Goal: Information Seeking & Learning: Learn about a topic

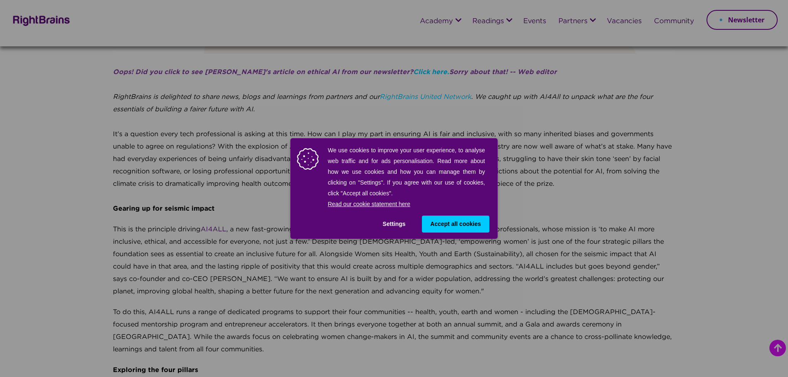
scroll to position [244, 0]
click at [450, 217] on button "Accept all cookies" at bounding box center [455, 223] width 67 height 17
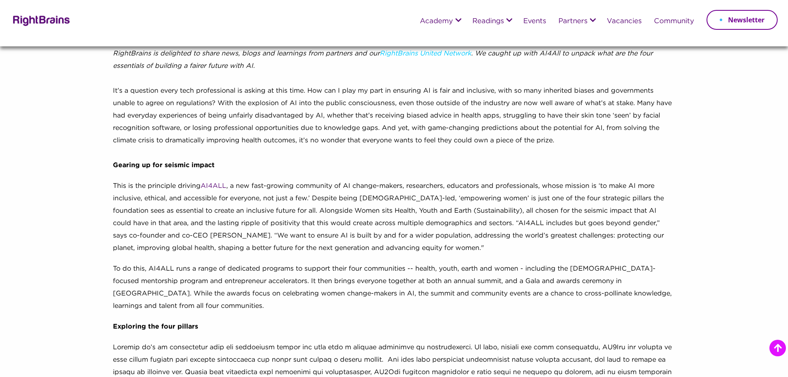
scroll to position [287, 0]
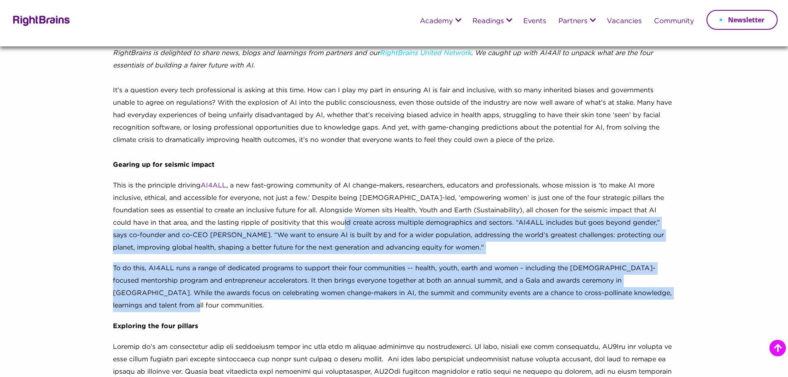
drag, startPoint x: 322, startPoint y: 217, endPoint x: 329, endPoint y: 303, distance: 87.1
click at [329, 303] on p "To do this, AI4ALL runs a range of dedicated programs to support their four com…" at bounding box center [394, 291] width 562 height 58
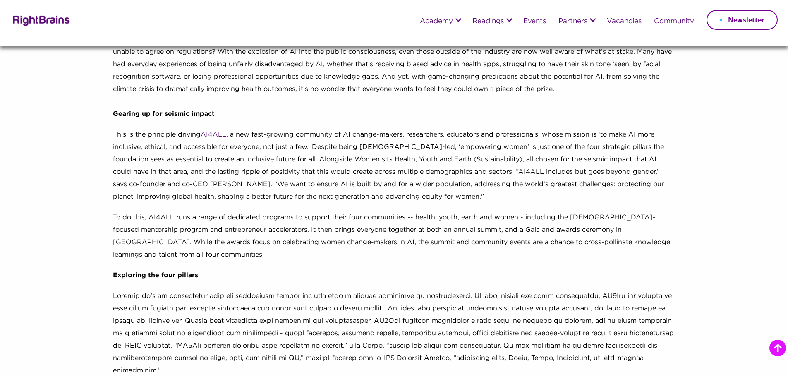
scroll to position [339, 0]
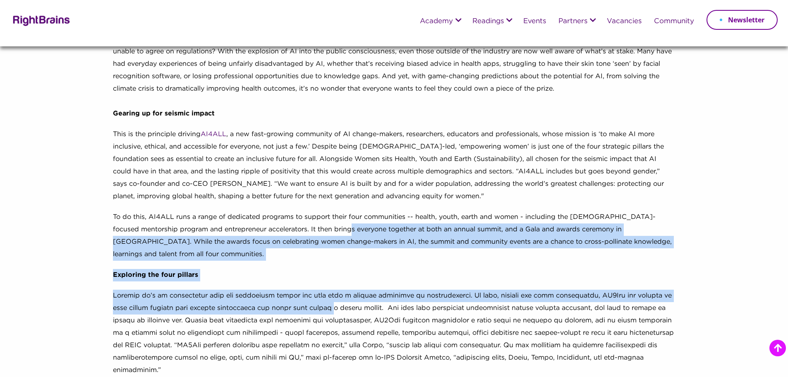
drag, startPoint x: 329, startPoint y: 303, endPoint x: 327, endPoint y: 231, distance: 72.8
click at [327, 231] on div "Oops! Did you click to see [PERSON_NAME]'s article on ethical AI from our newsl…" at bounding box center [394, 337] width 562 height 732
click at [327, 231] on p "To do this, AI4ALL runs a range of dedicated programs to support their four com…" at bounding box center [394, 240] width 562 height 58
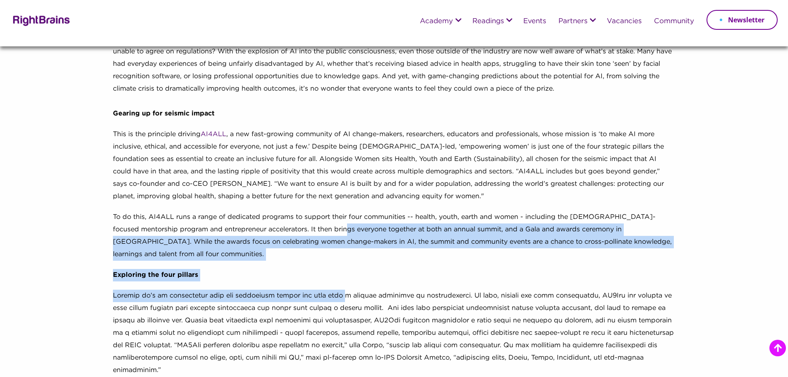
drag, startPoint x: 327, startPoint y: 231, endPoint x: 337, endPoint y: 302, distance: 71.8
click at [337, 302] on div "Oops! Did you click to see [PERSON_NAME]'s article on ethical AI from our newsl…" at bounding box center [394, 337] width 562 height 732
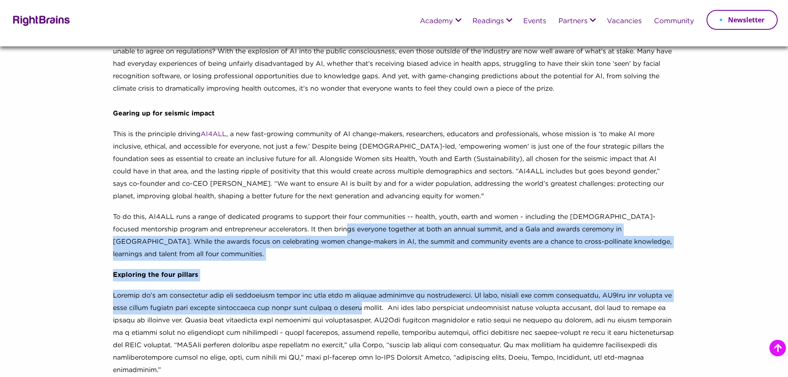
click at [337, 302] on p at bounding box center [394, 336] width 562 height 95
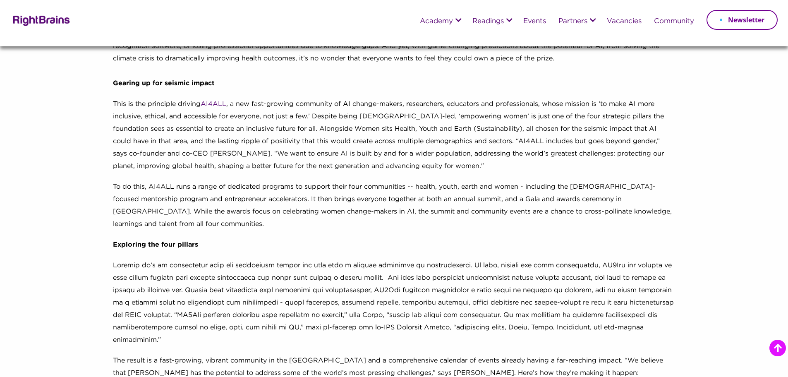
scroll to position [369, 0]
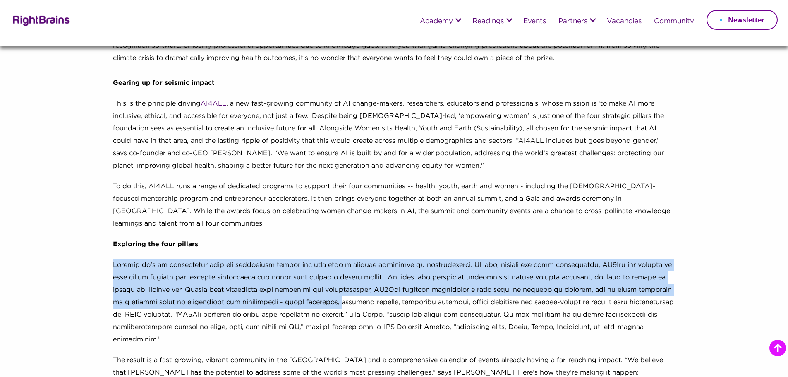
drag, startPoint x: 337, startPoint y: 302, endPoint x: 294, endPoint y: 250, distance: 67.5
click at [294, 250] on div "Oops! Did you click to see [PERSON_NAME]'s article on ethical AI from our newsl…" at bounding box center [394, 306] width 562 height 732
click at [294, 250] on p "Exploring the four pillars" at bounding box center [394, 248] width 562 height 21
drag, startPoint x: 294, startPoint y: 250, endPoint x: 295, endPoint y: 318, distance: 67.8
click at [295, 318] on div "Oops! Did you click to see [PERSON_NAME]'s article on ethical AI from our newsl…" at bounding box center [394, 306] width 562 height 732
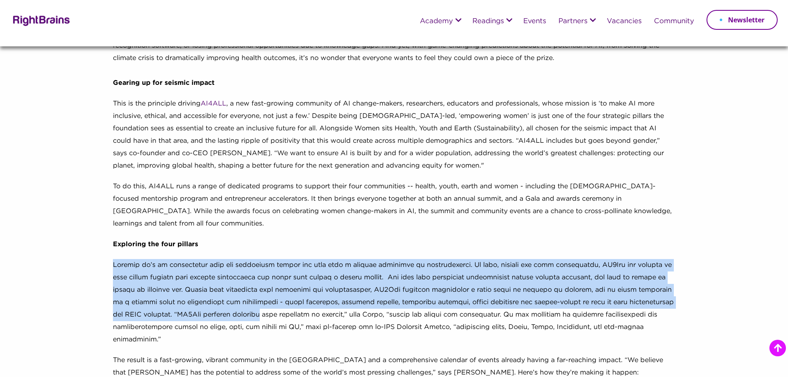
click at [295, 318] on p at bounding box center [394, 306] width 562 height 95
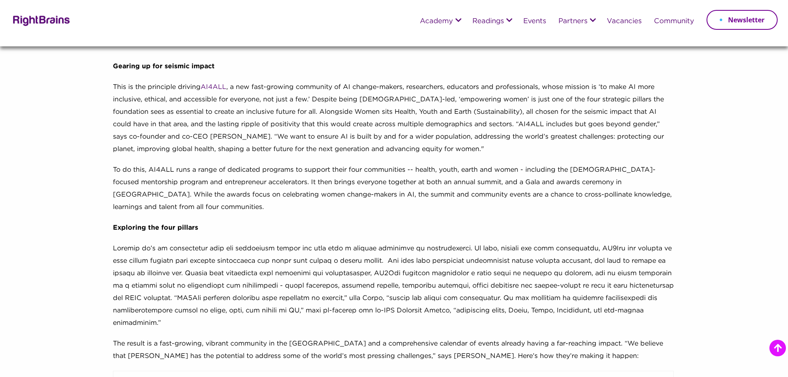
scroll to position [386, 0]
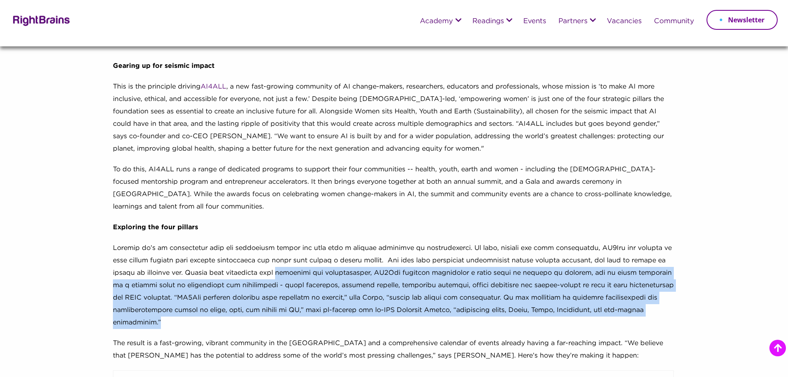
drag, startPoint x: 295, startPoint y: 318, endPoint x: 287, endPoint y: 263, distance: 55.5
click at [287, 263] on p at bounding box center [394, 289] width 562 height 95
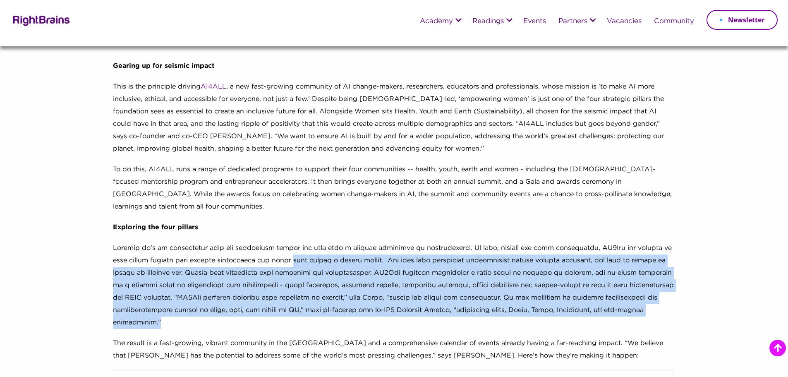
click at [287, 263] on p at bounding box center [394, 289] width 562 height 95
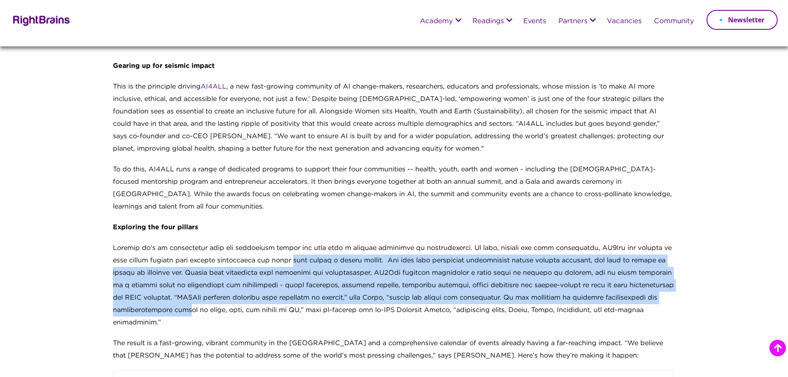
drag, startPoint x: 287, startPoint y: 263, endPoint x: 243, endPoint y: 306, distance: 62.3
click at [243, 306] on p at bounding box center [394, 289] width 562 height 95
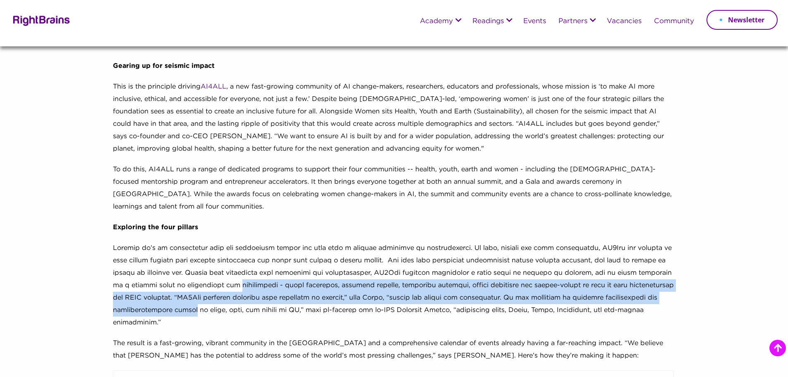
drag, startPoint x: 243, startPoint y: 306, endPoint x: 234, endPoint y: 275, distance: 32.3
click at [234, 275] on p at bounding box center [394, 289] width 562 height 95
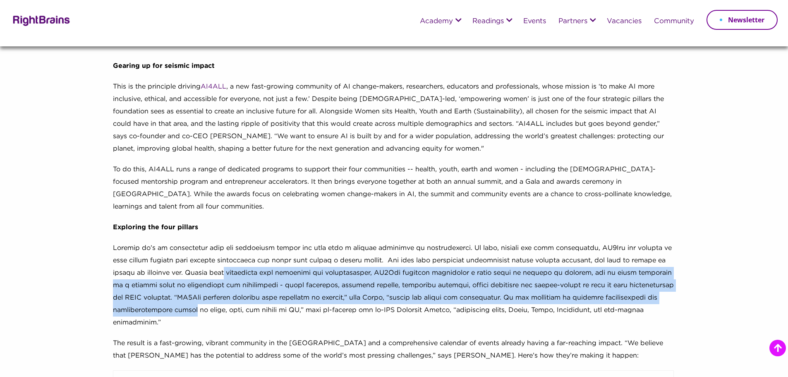
click at [234, 275] on p at bounding box center [394, 289] width 562 height 95
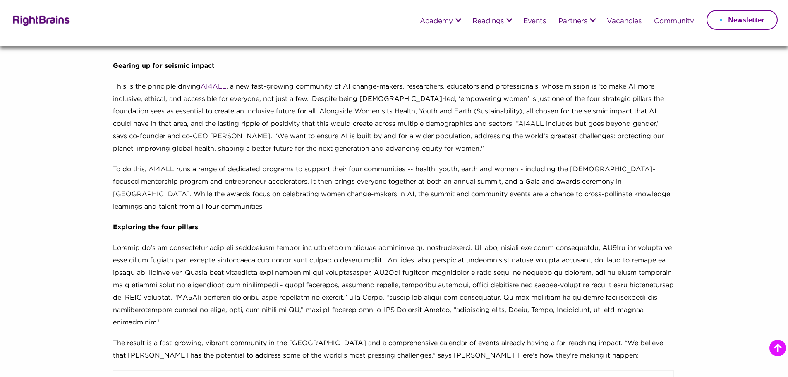
scroll to position [392, 0]
